Goal: Navigation & Orientation: Find specific page/section

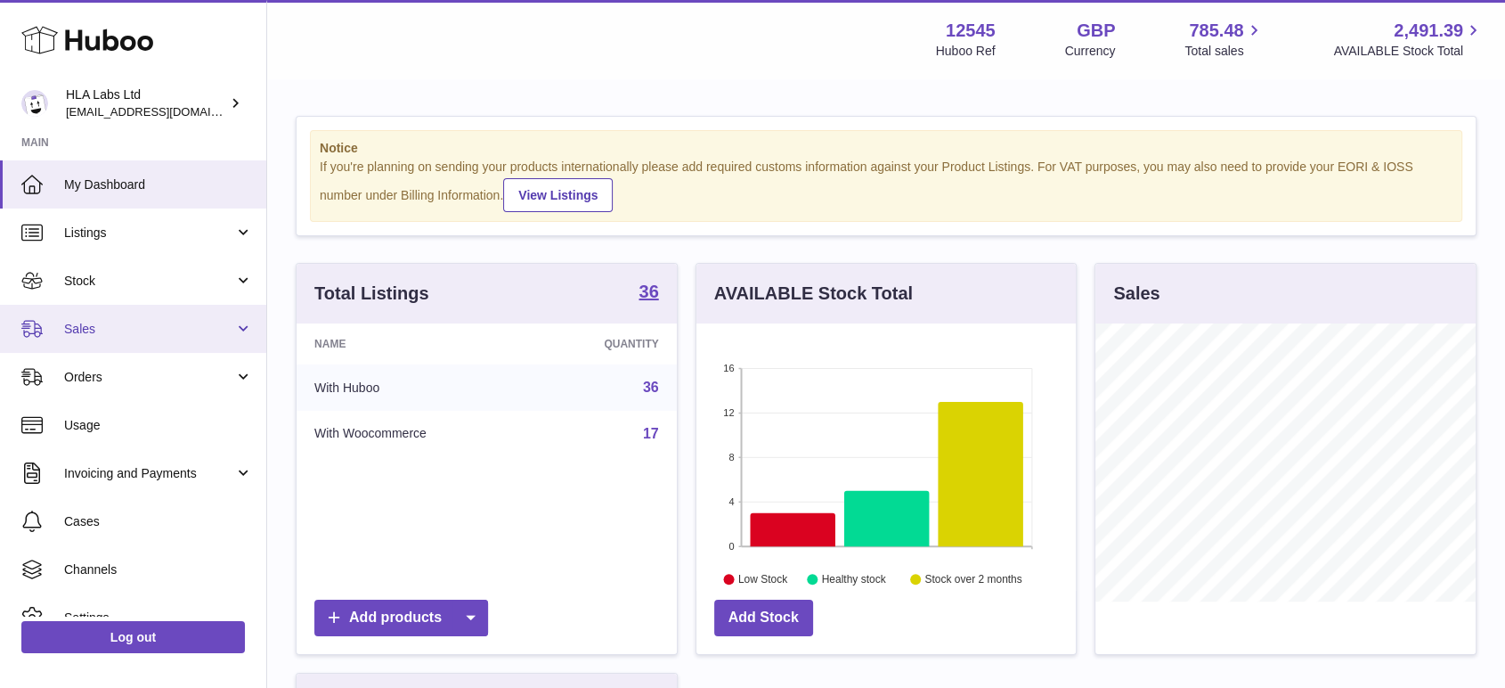
scroll to position [278, 379]
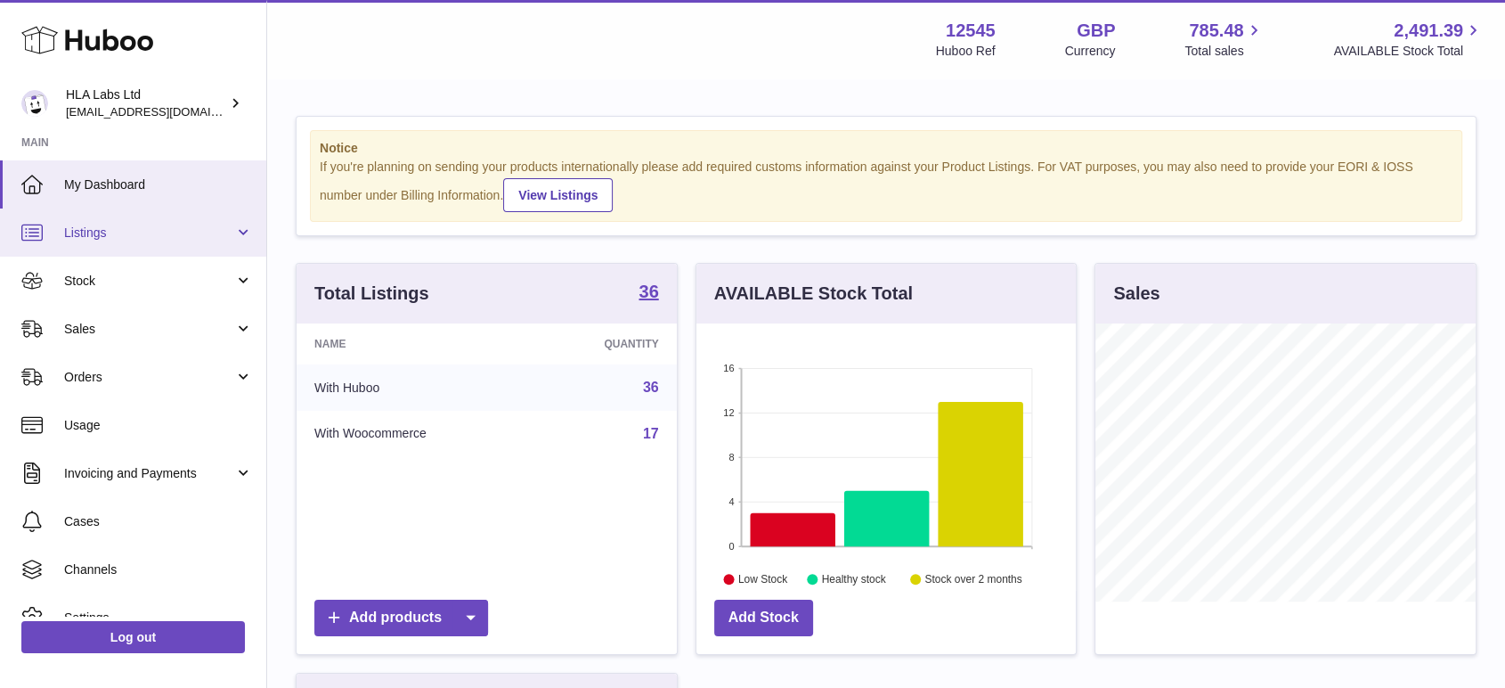
drag, startPoint x: 77, startPoint y: 240, endPoint x: 94, endPoint y: 248, distance: 18.4
click at [77, 240] on span "Listings" at bounding box center [149, 232] width 170 height 17
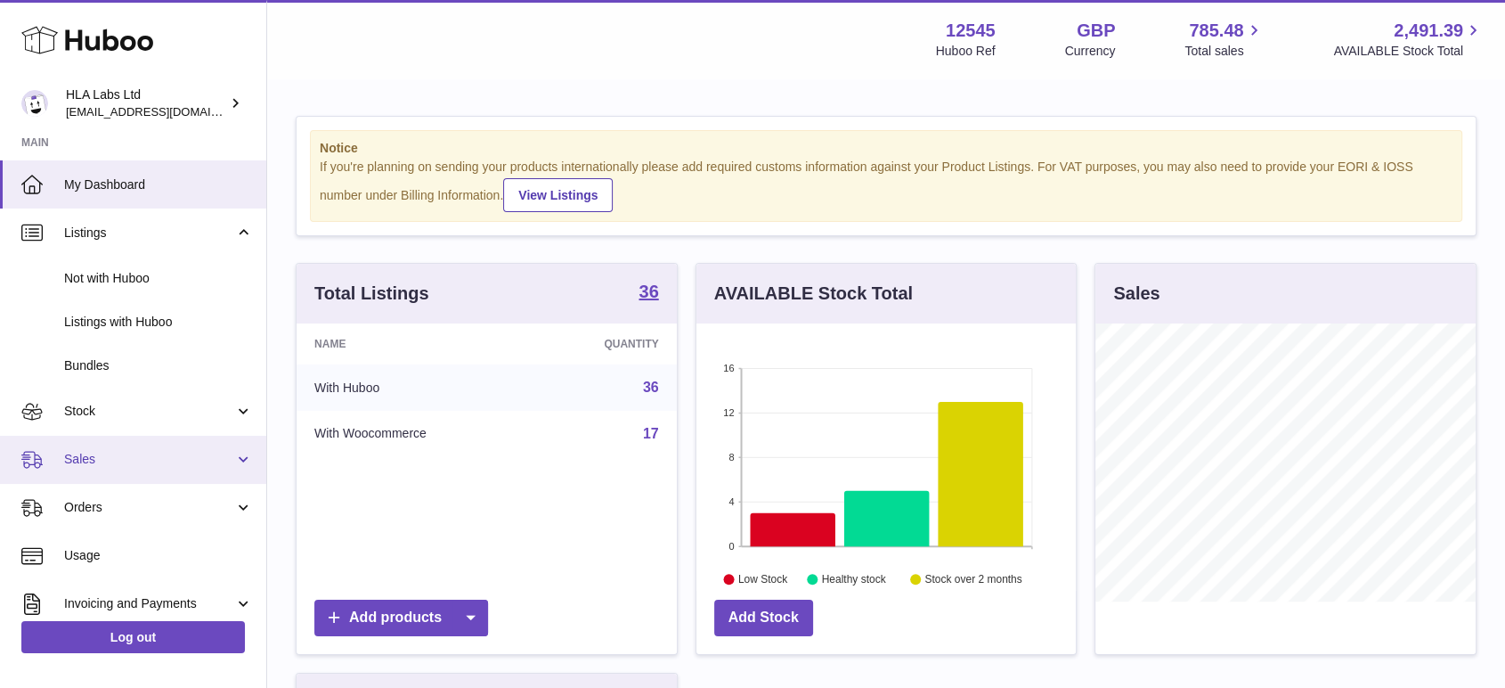
click at [112, 458] on span "Sales" at bounding box center [149, 459] width 170 height 17
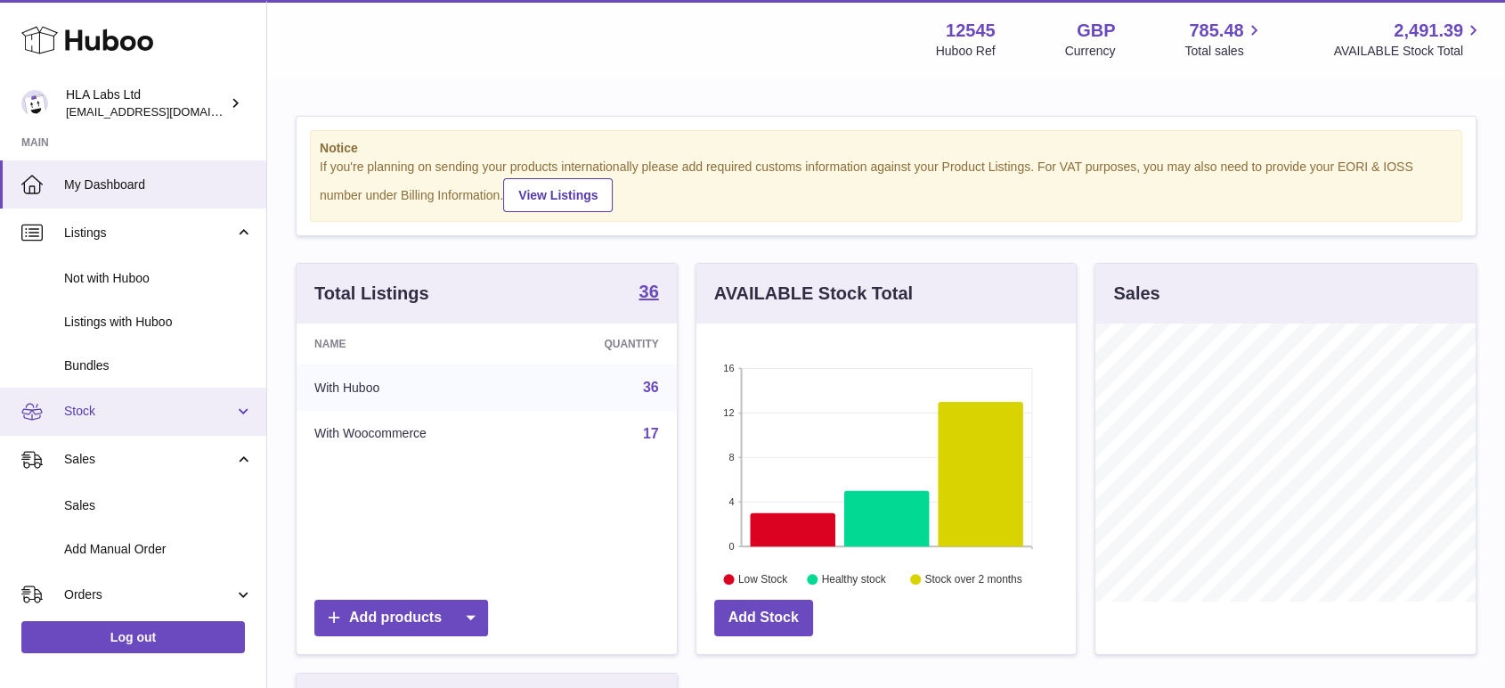
click at [112, 427] on link "Stock" at bounding box center [133, 411] width 266 height 48
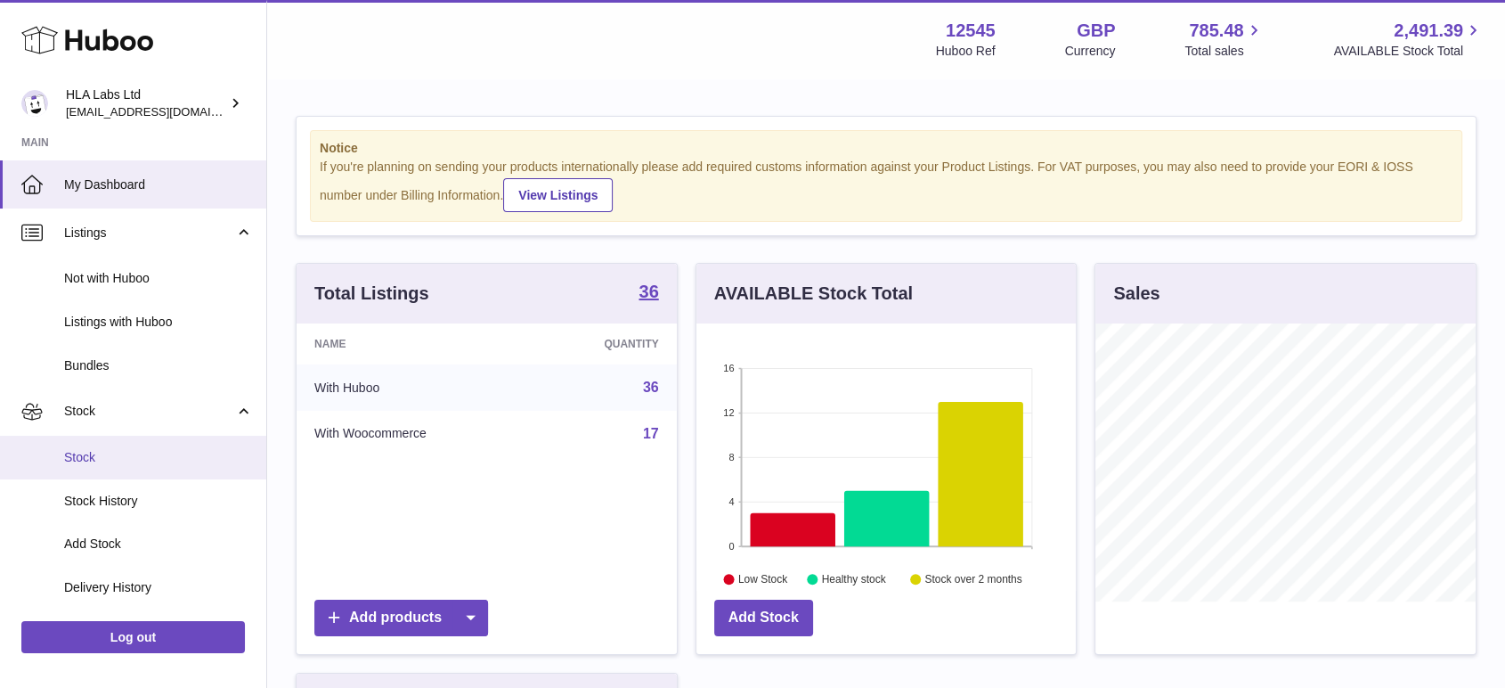
click at [114, 461] on span "Stock" at bounding box center [158, 457] width 189 height 17
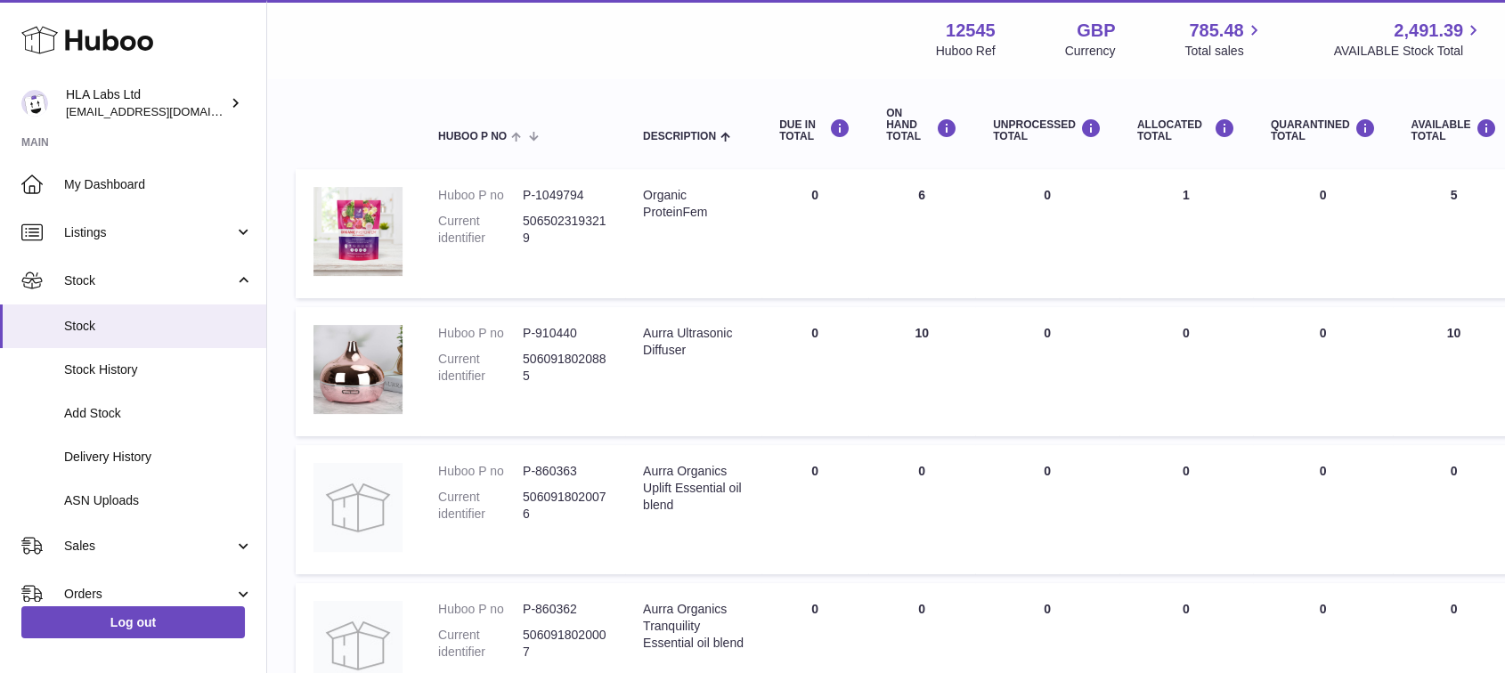
scroll to position [198, 0]
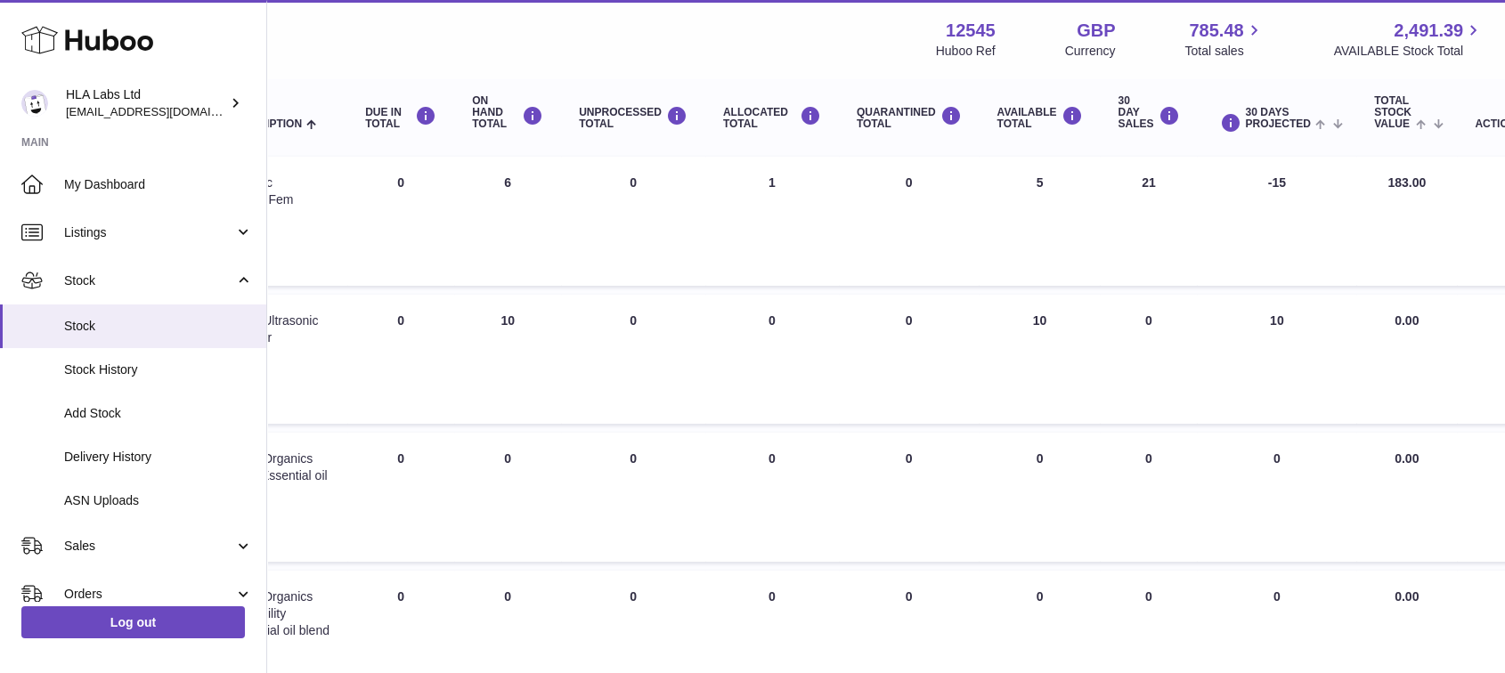
drag, startPoint x: 694, startPoint y: 231, endPoint x: 1012, endPoint y: 238, distance: 318.0
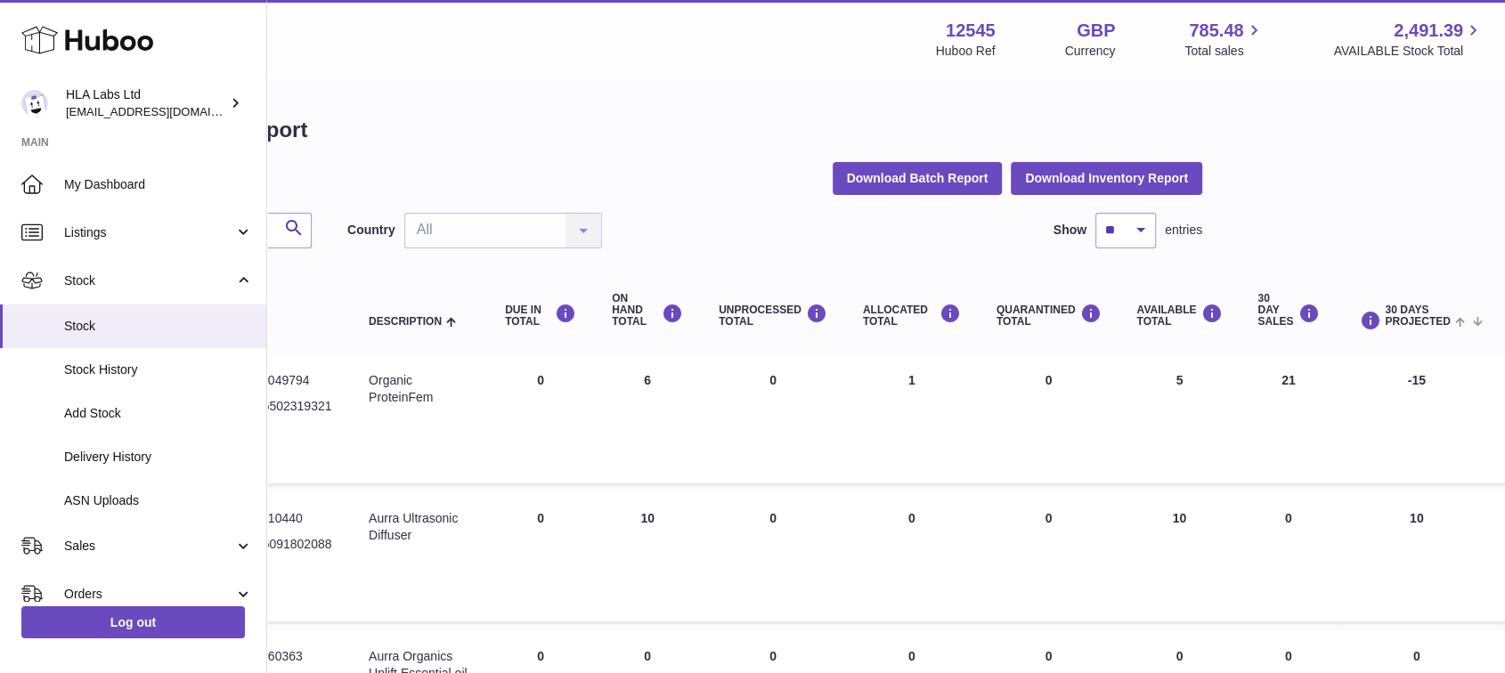
drag, startPoint x: 1057, startPoint y: 406, endPoint x: 1001, endPoint y: 406, distance: 56.1
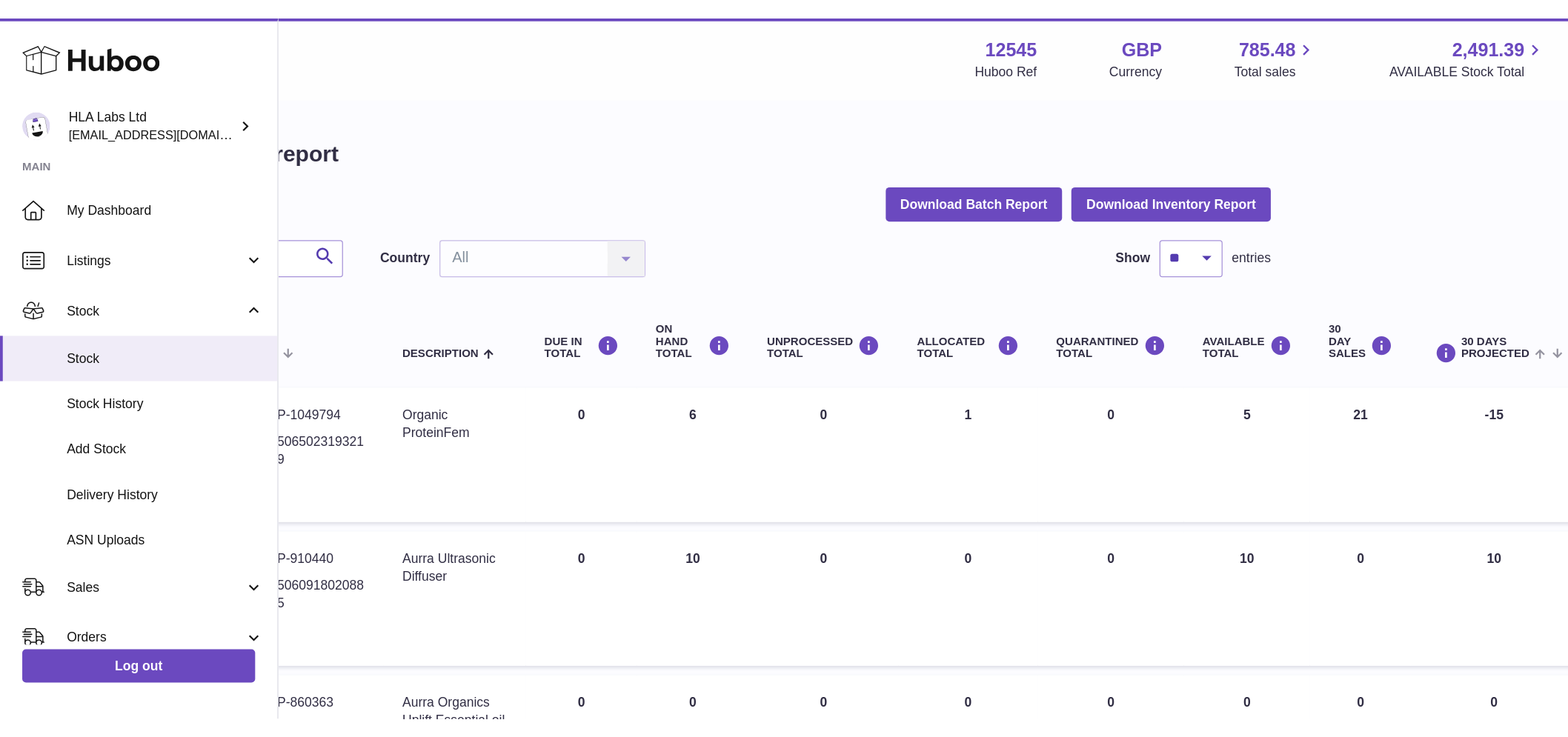
scroll to position [0, 0]
